Goal: Information Seeking & Learning: Learn about a topic

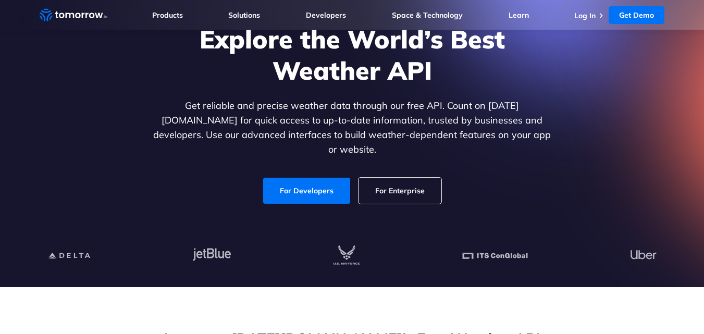
scroll to position [121, 0]
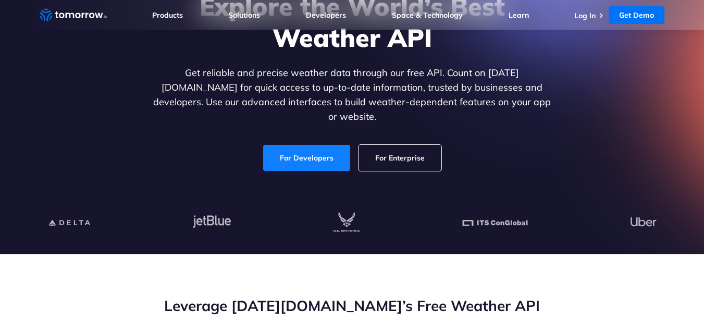
click at [323, 145] on link "For Developers" at bounding box center [306, 158] width 87 height 26
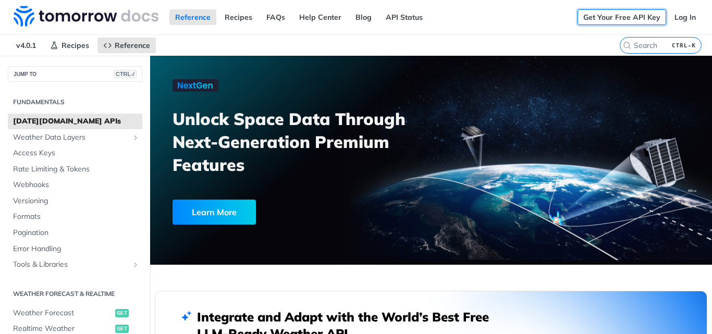
click at [590, 14] on link "Get Your Free API Key" at bounding box center [621, 17] width 89 height 16
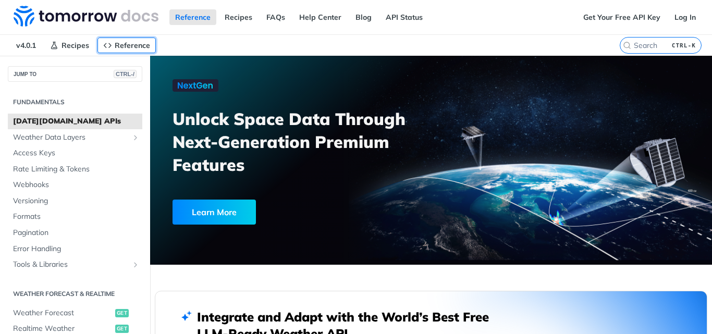
click at [121, 42] on span "Reference" at bounding box center [132, 45] width 35 height 9
click at [689, 13] on link "Log In" at bounding box center [685, 17] width 33 height 16
